Goal: Information Seeking & Learning: Learn about a topic

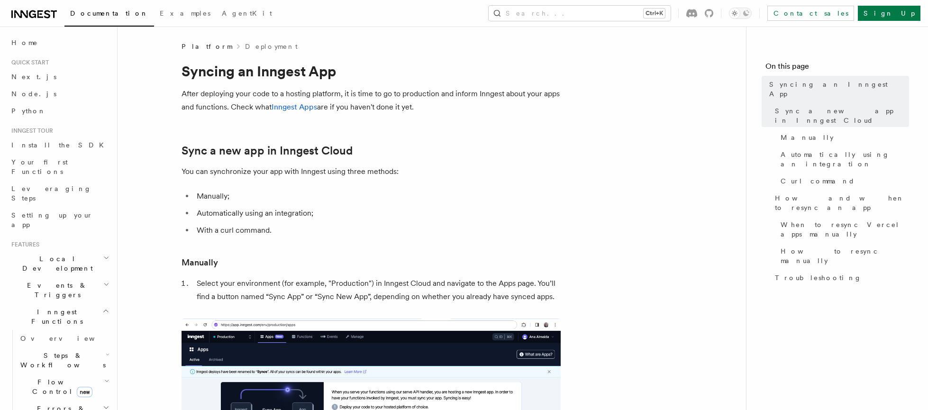
scroll to position [502, 0]
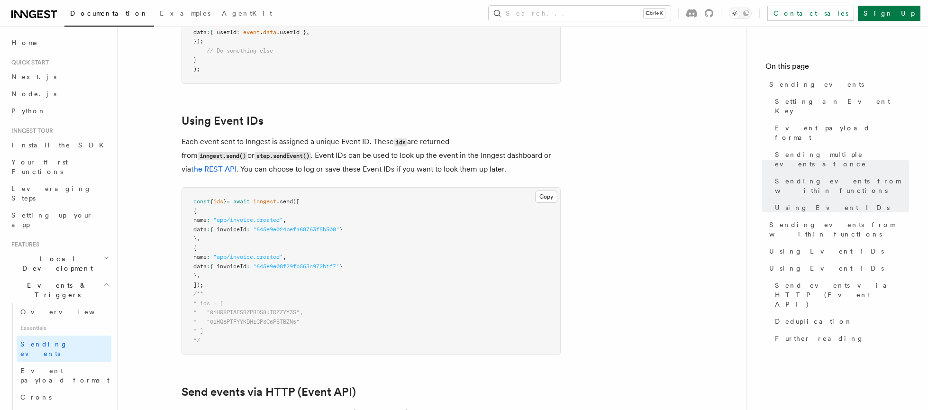
scroll to position [1628, 0]
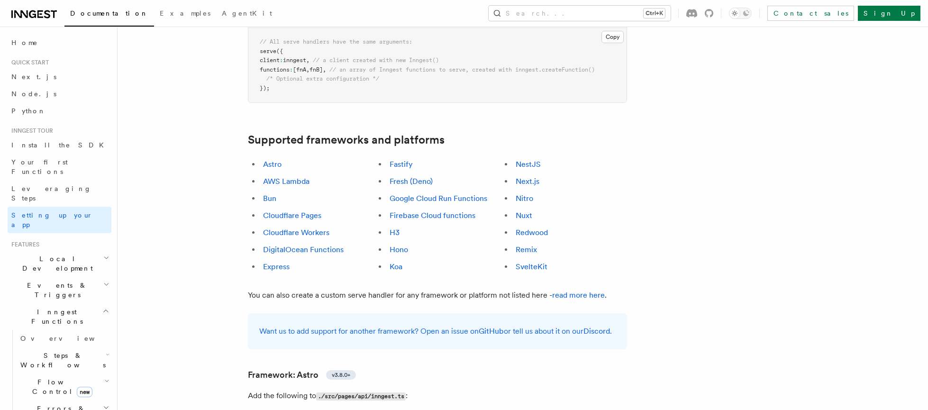
scroll to position [512, 0]
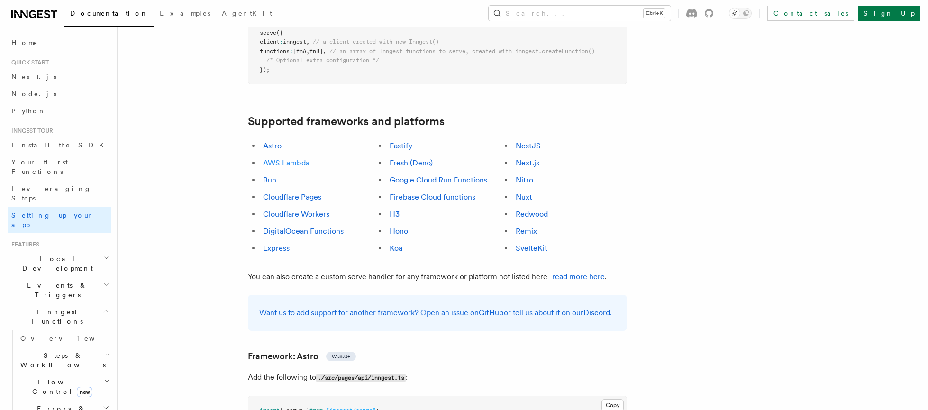
click at [278, 158] on link "AWS Lambda" at bounding box center [286, 162] width 46 height 9
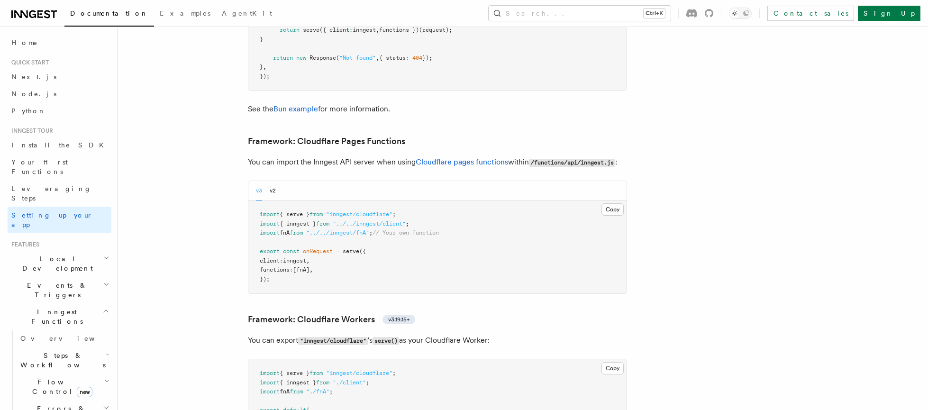
scroll to position [1120, 0]
